Goal: Transaction & Acquisition: Purchase product/service

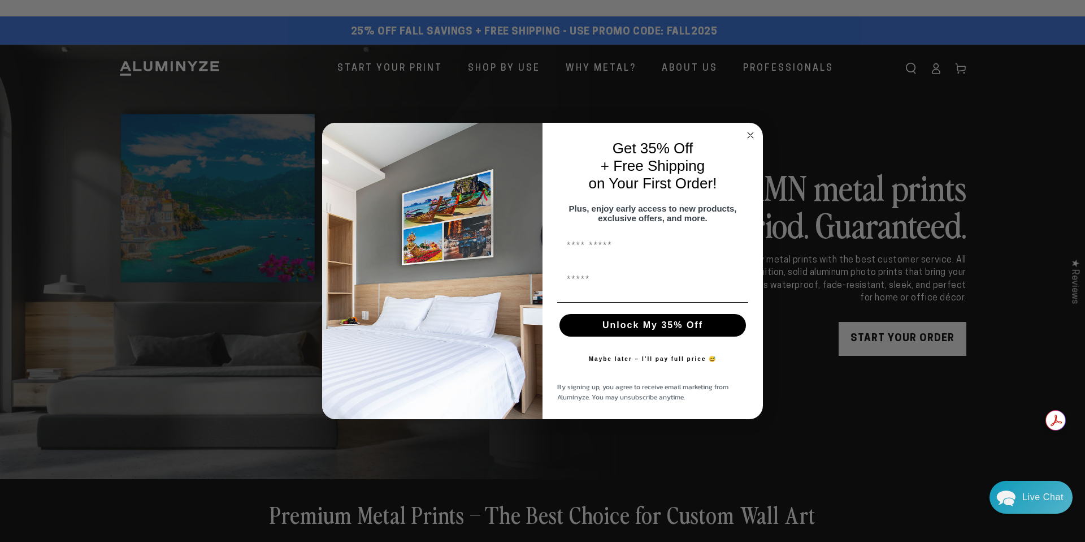
click at [748, 133] on circle "Close dialog" at bounding box center [750, 135] width 13 height 13
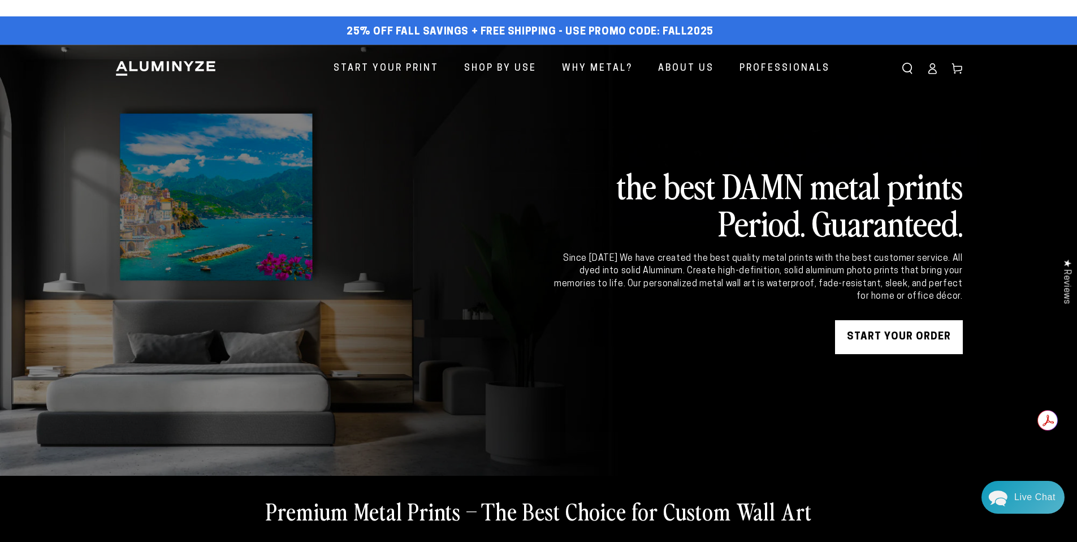
click at [940, 71] on link "Log in" at bounding box center [932, 68] width 25 height 25
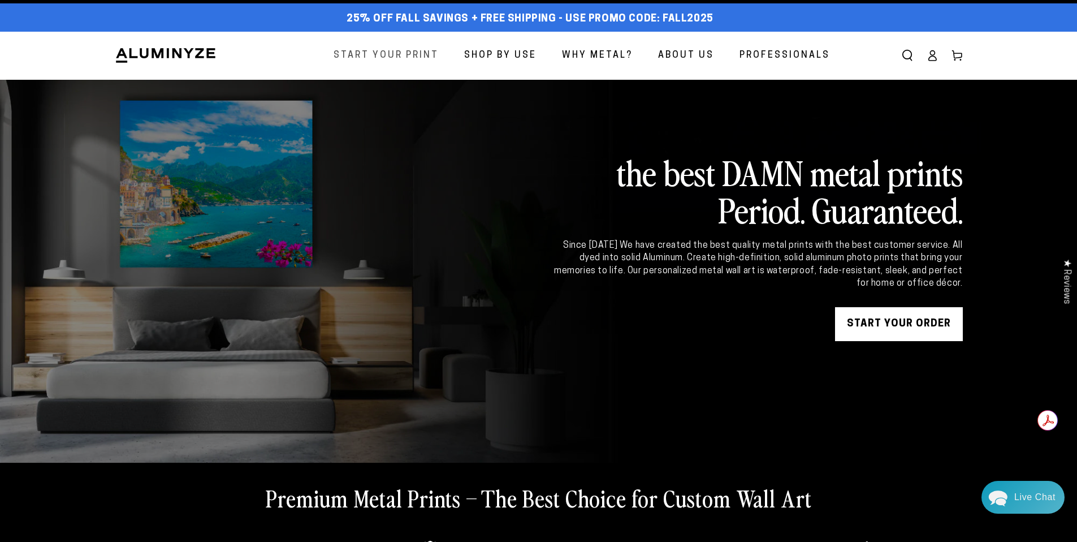
scroll to position [12, 0]
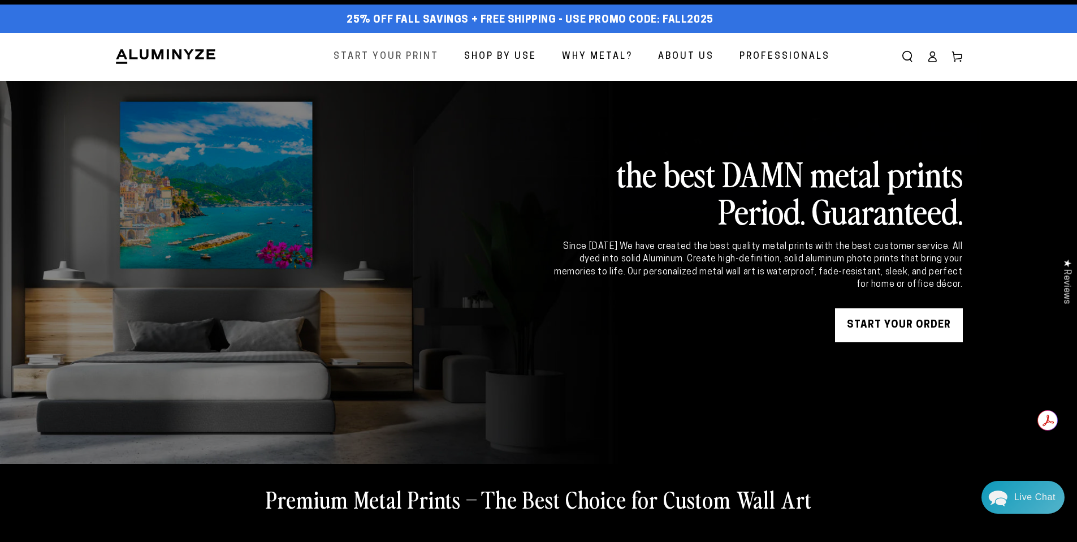
click at [402, 50] on span "Start Your Print" at bounding box center [386, 57] width 105 height 16
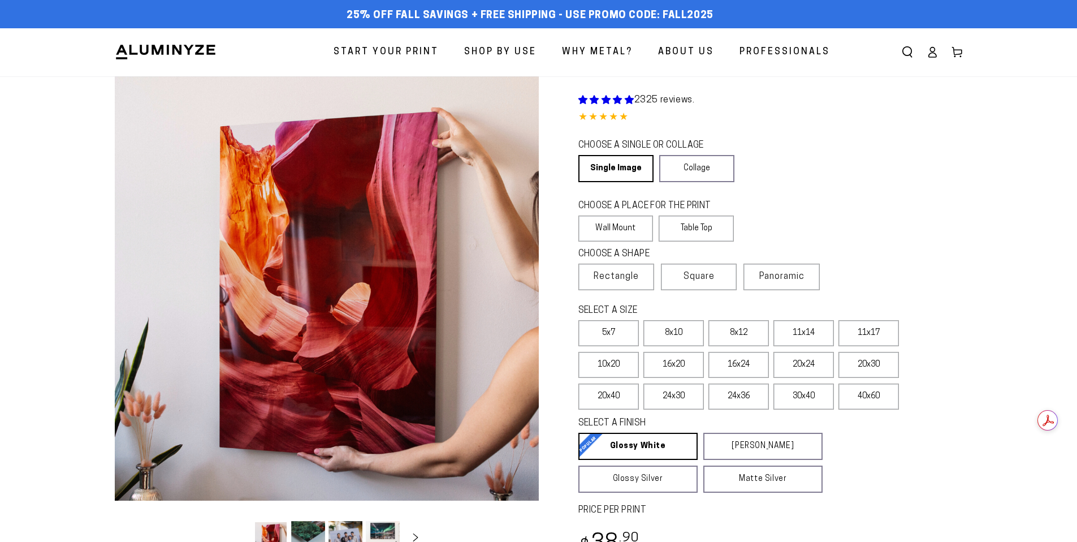
select select "**********"
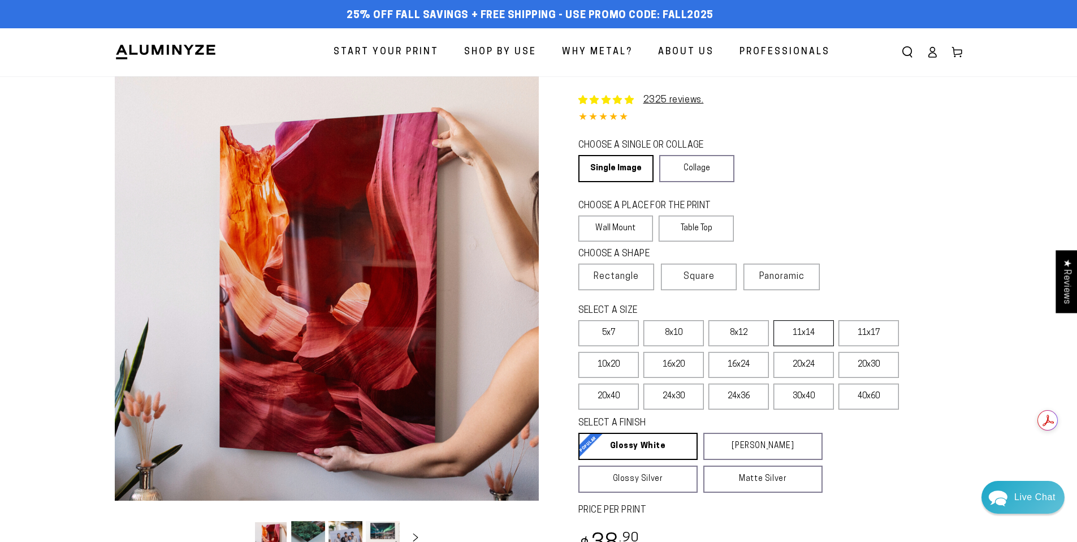
click at [822, 340] on label "11x14" at bounding box center [803, 333] width 60 height 26
click at [704, 234] on label "Table Top" at bounding box center [696, 228] width 75 height 26
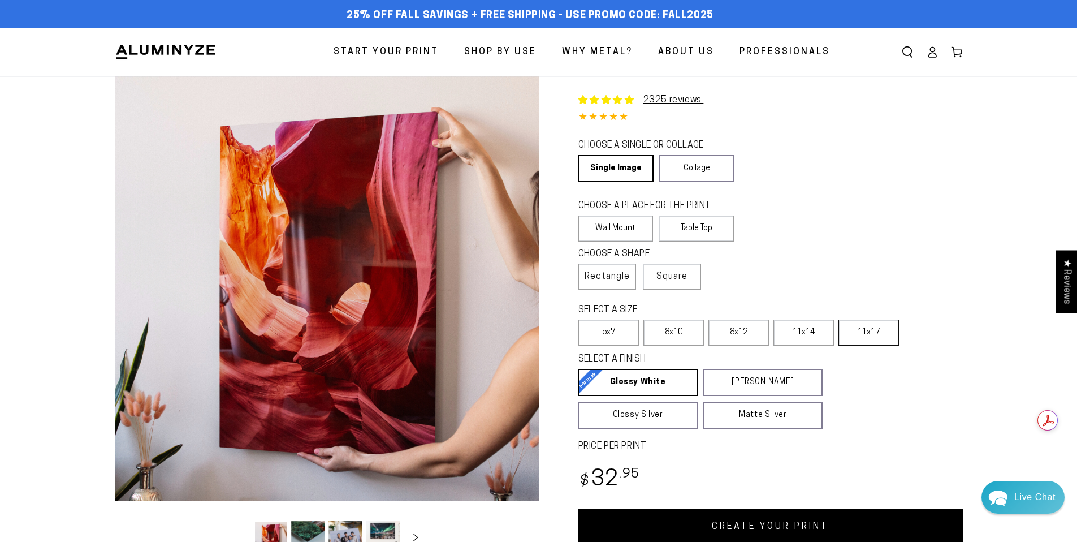
click at [855, 335] on label "11x17" at bounding box center [868, 332] width 60 height 26
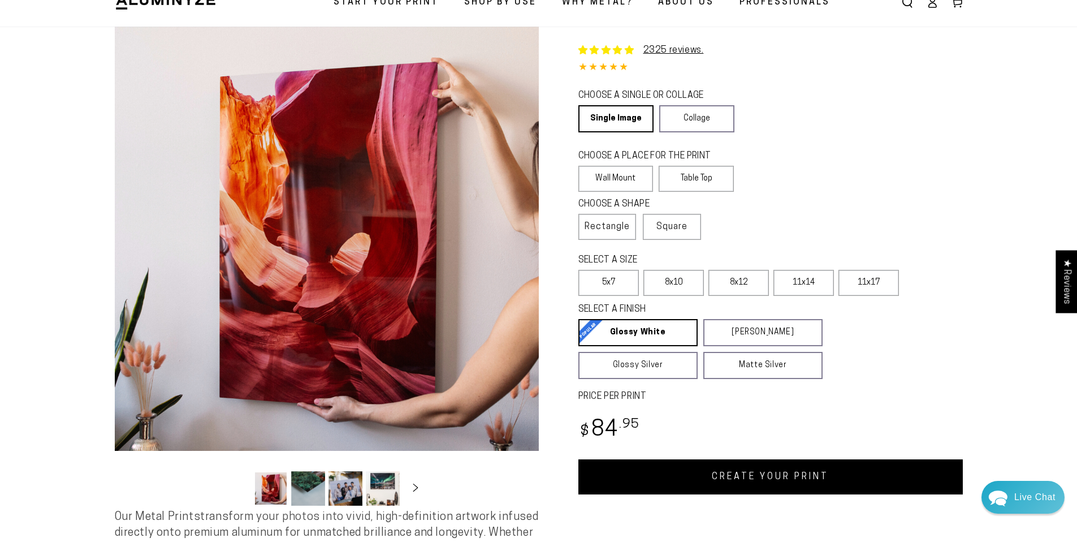
scroll to position [59, 0]
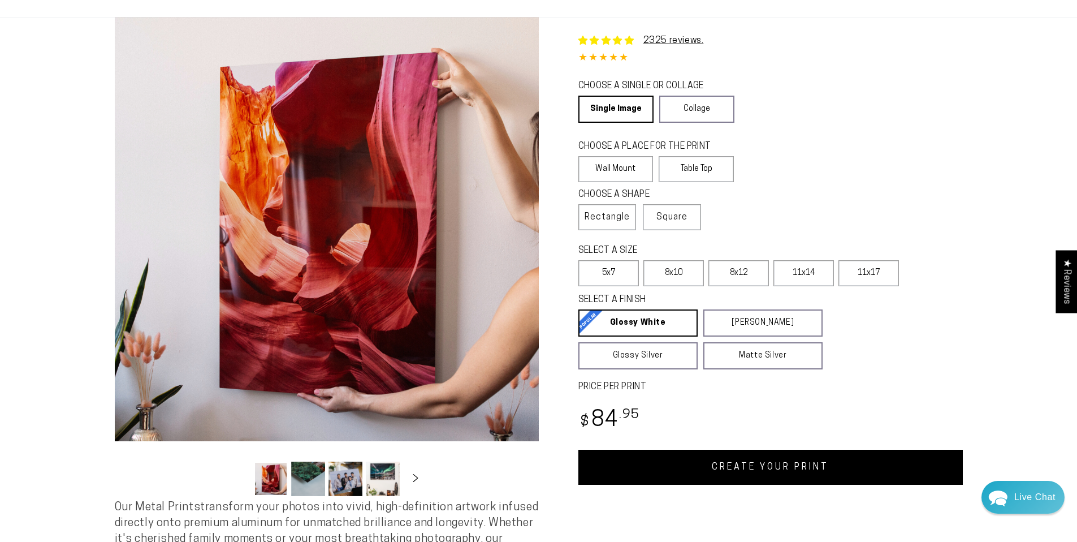
click at [733, 475] on link "CREATE YOUR PRINT" at bounding box center [770, 466] width 384 height 35
